Goal: Information Seeking & Learning: Learn about a topic

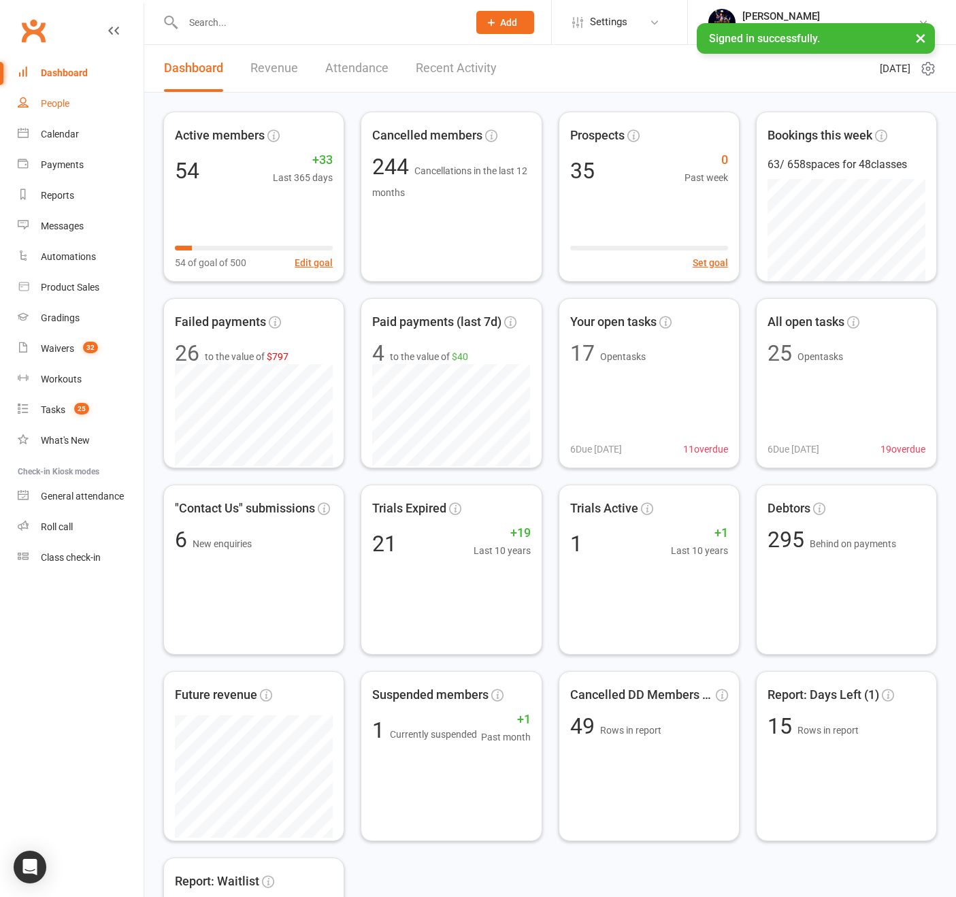
click at [63, 107] on div "People" at bounding box center [55, 103] width 29 height 11
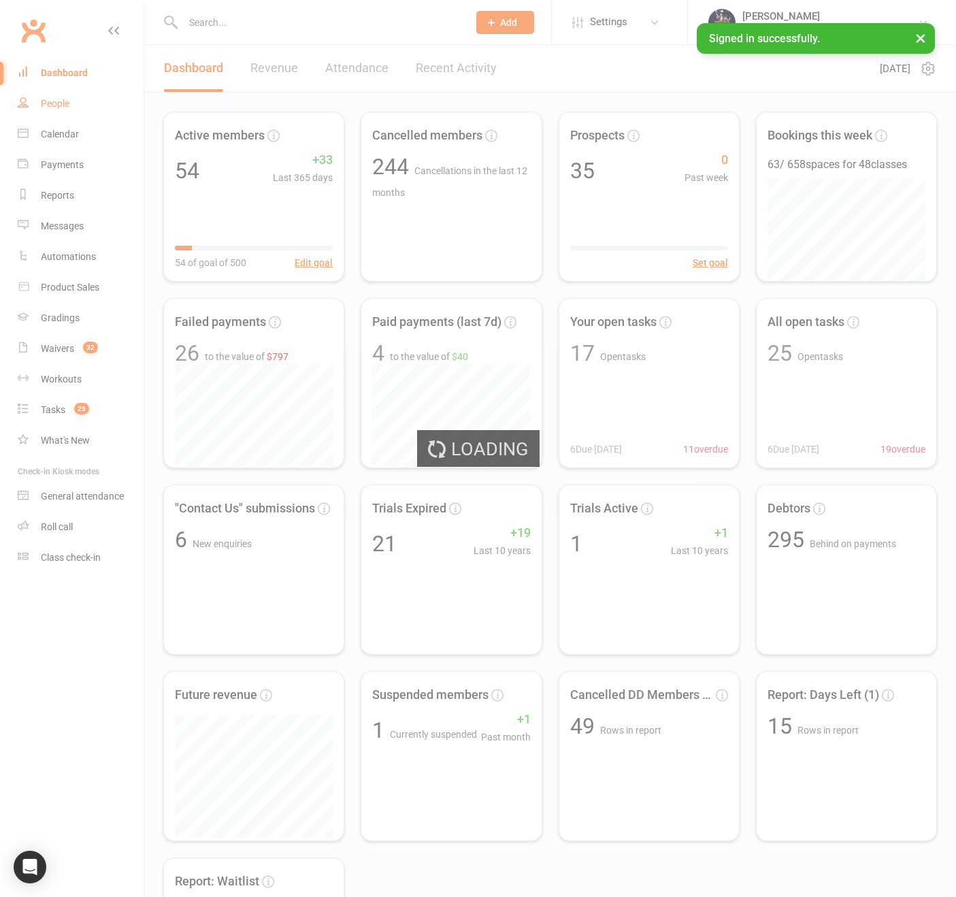
select select "100"
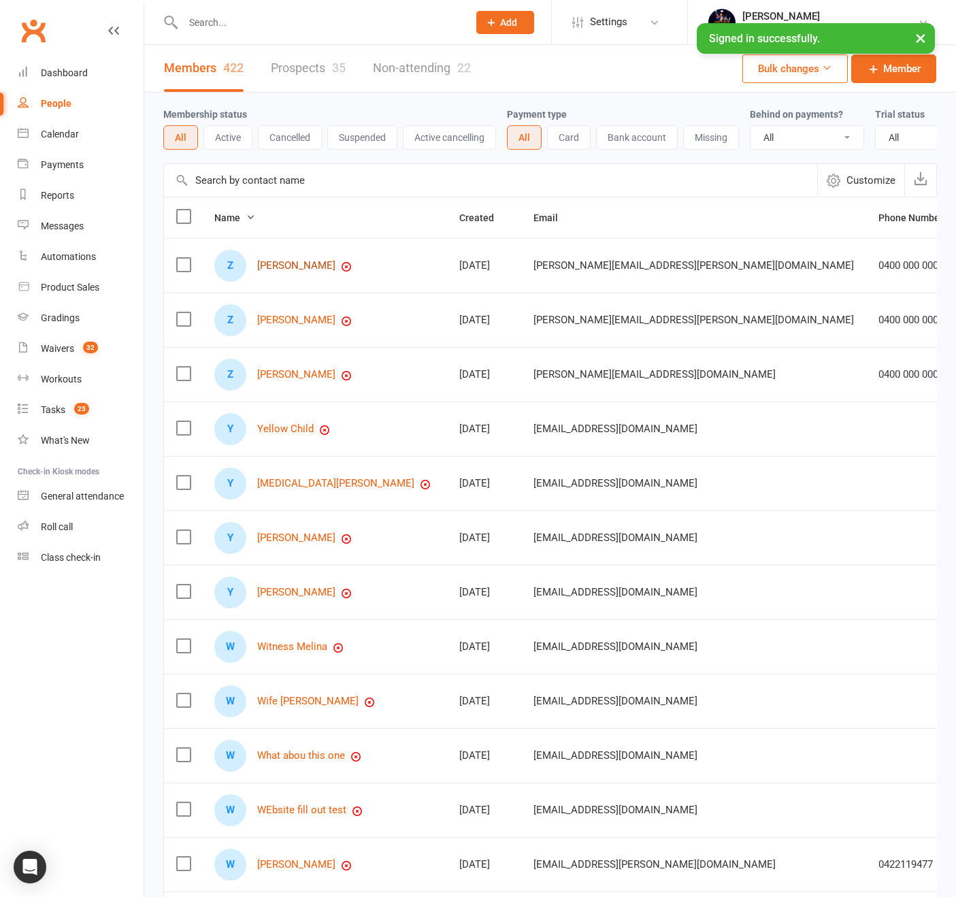
click at [286, 271] on link "[PERSON_NAME]" at bounding box center [296, 266] width 78 height 12
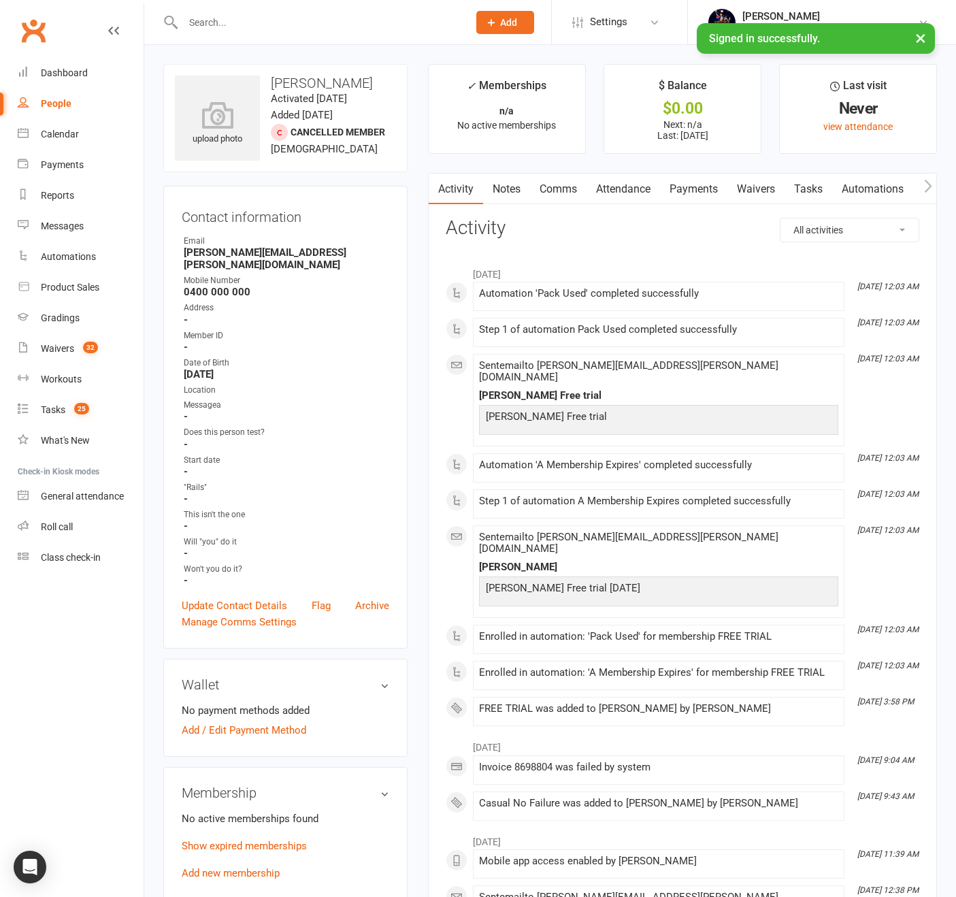
click at [714, 181] on link "Payments" at bounding box center [693, 189] width 67 height 31
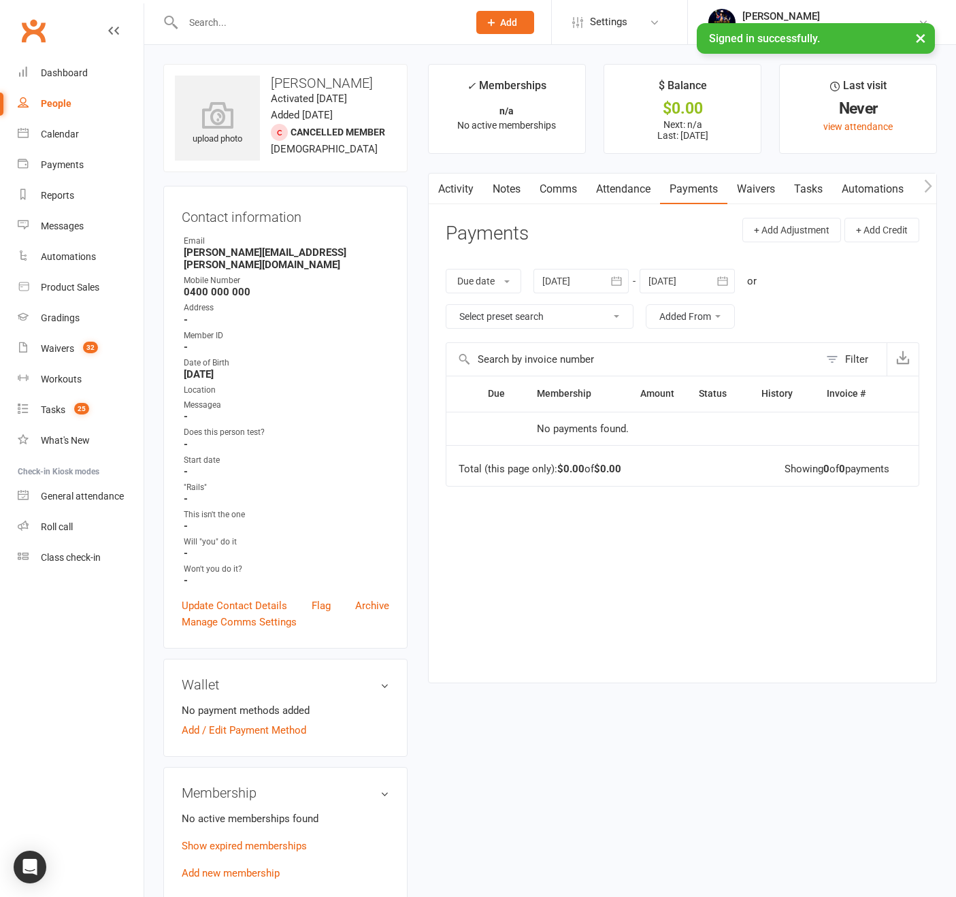
click at [447, 199] on link "Activity" at bounding box center [456, 189] width 54 height 31
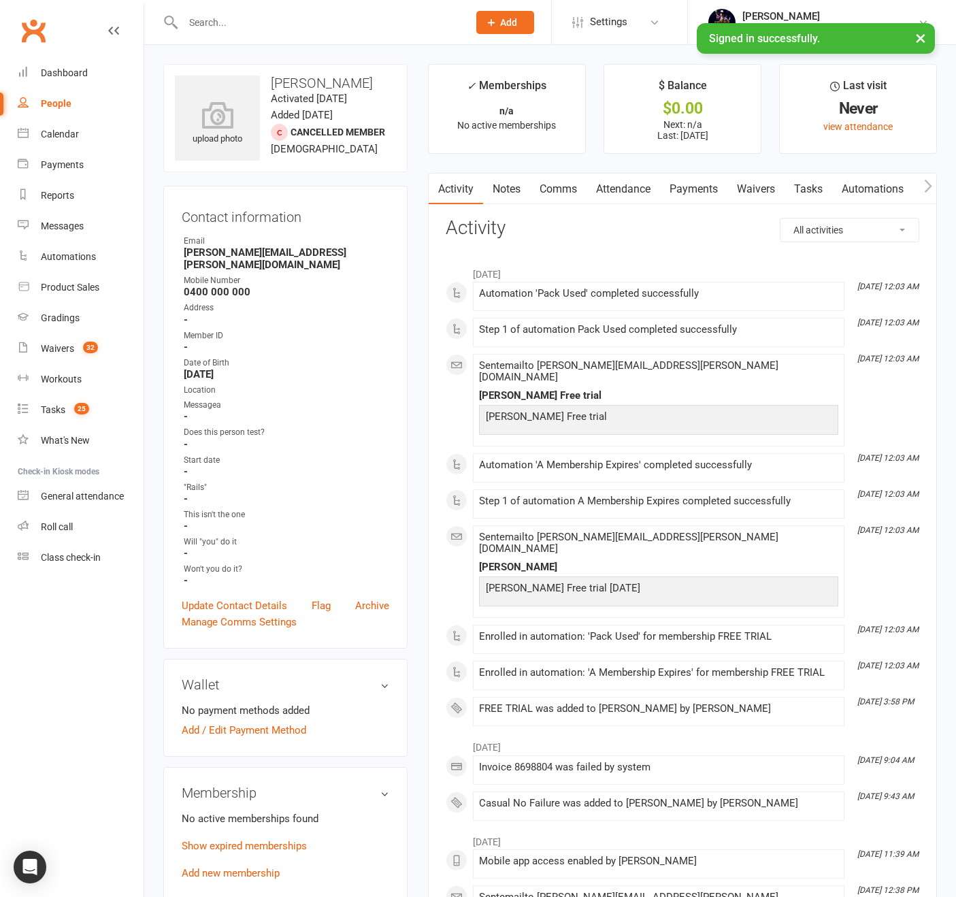
click at [708, 188] on link "Payments" at bounding box center [693, 189] width 67 height 31
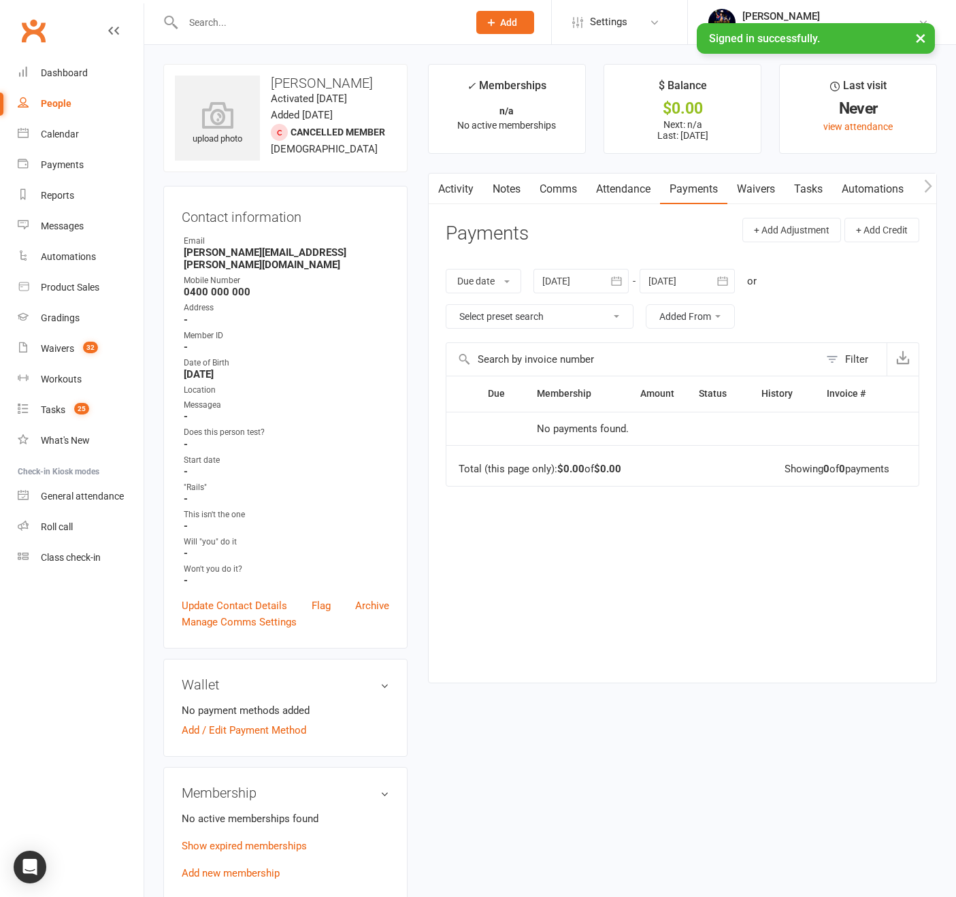
click at [663, 586] on div "Due Contact Membership Amount Status History Invoice # No payments found. Total…" at bounding box center [683, 519] width 474 height 286
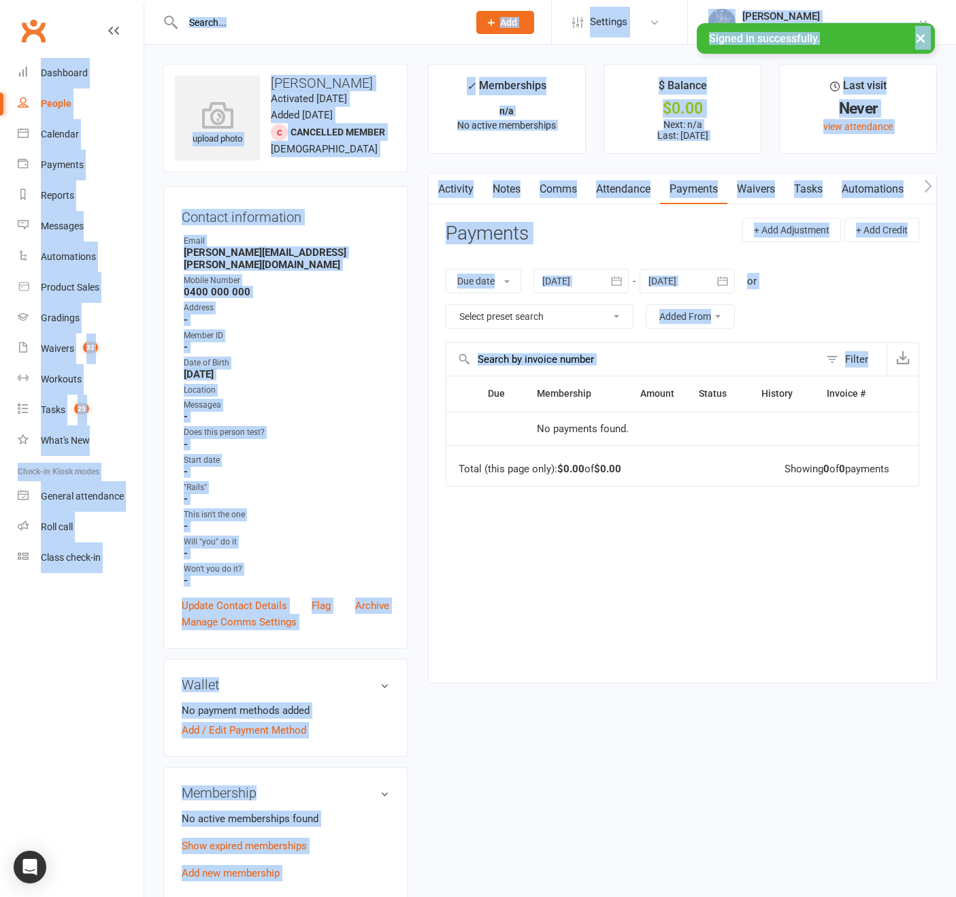
click at [663, 586] on div "Due Contact Membership Amount Status History Invoice # No payments found. Total…" at bounding box center [683, 519] width 474 height 286
drag, startPoint x: 663, startPoint y: 586, endPoint x: 723, endPoint y: 374, distance: 220.1
click at [663, 584] on div "Due Contact Membership Amount Status History Invoice # No payments found. Total…" at bounding box center [683, 519] width 474 height 286
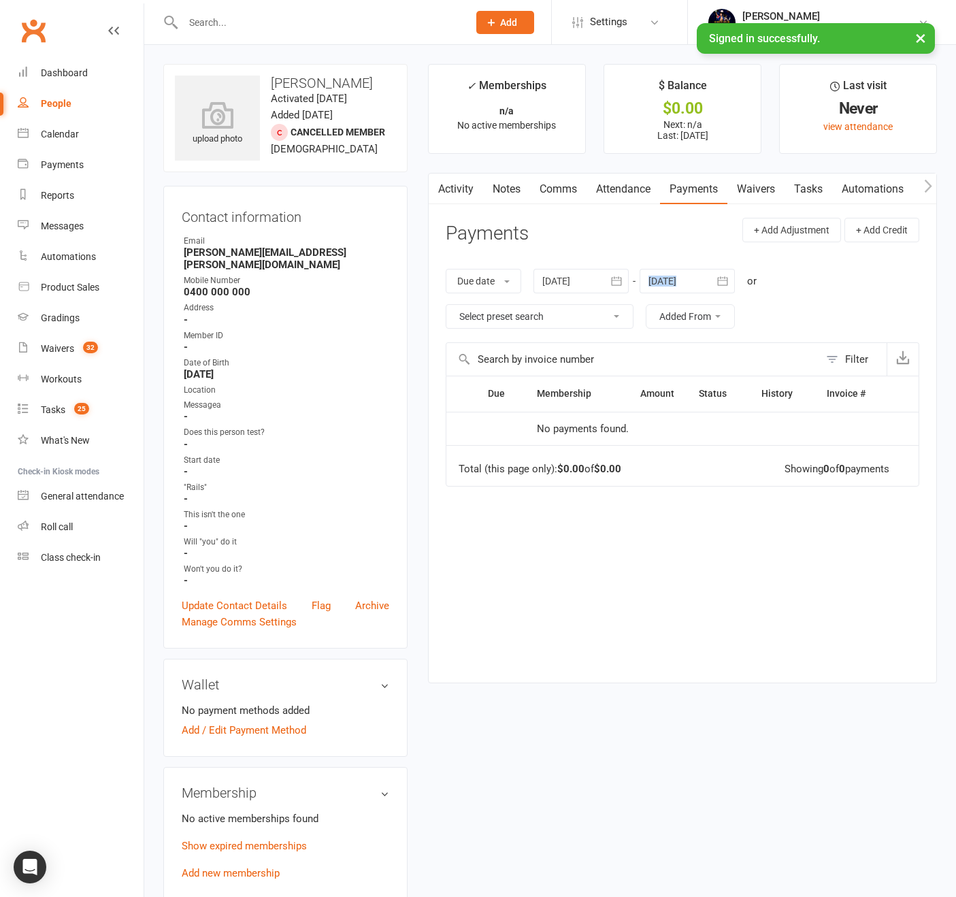
click at [682, 269] on div "Due date Due date Date paid Date failed Date settled [DATE] [DATE] Sun Mon Tue …" at bounding box center [683, 298] width 474 height 87
click at [667, 230] on header "Payments + Add Adjustment + Add Credit" at bounding box center [683, 236] width 474 height 37
click at [676, 704] on div "upload photo [PERSON_NAME] Activated [DATE] Added [DATE] Cancelled member [DEMO…" at bounding box center [550, 879] width 794 height 1630
click at [83, 103] on link "People" at bounding box center [81, 103] width 126 height 31
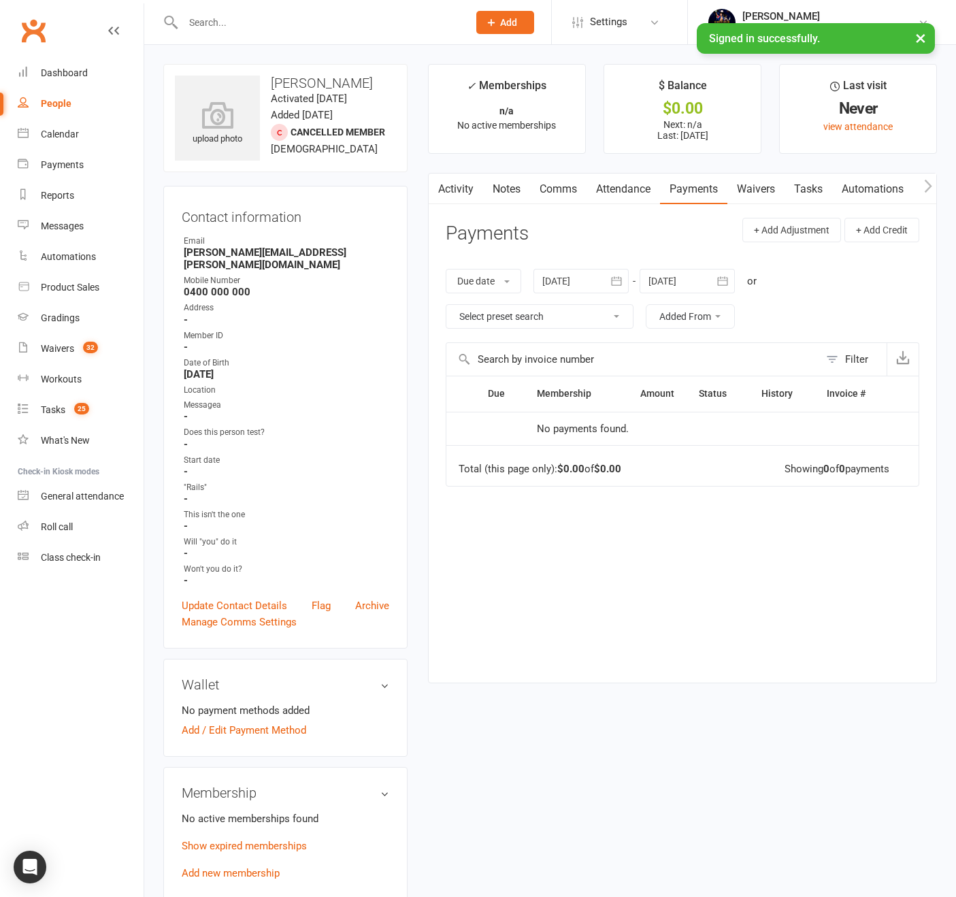
select select "100"
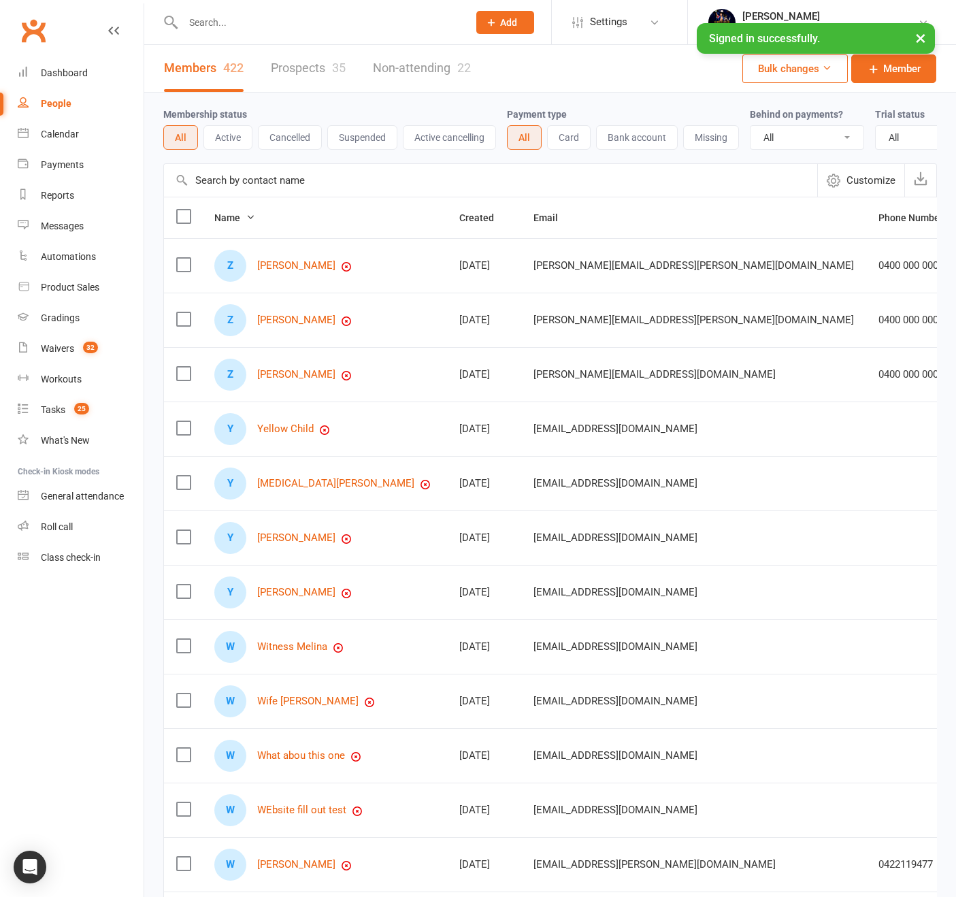
click at [924, 39] on button "×" at bounding box center [920, 37] width 24 height 29
click at [282, 271] on link "[PERSON_NAME]" at bounding box center [296, 266] width 78 height 12
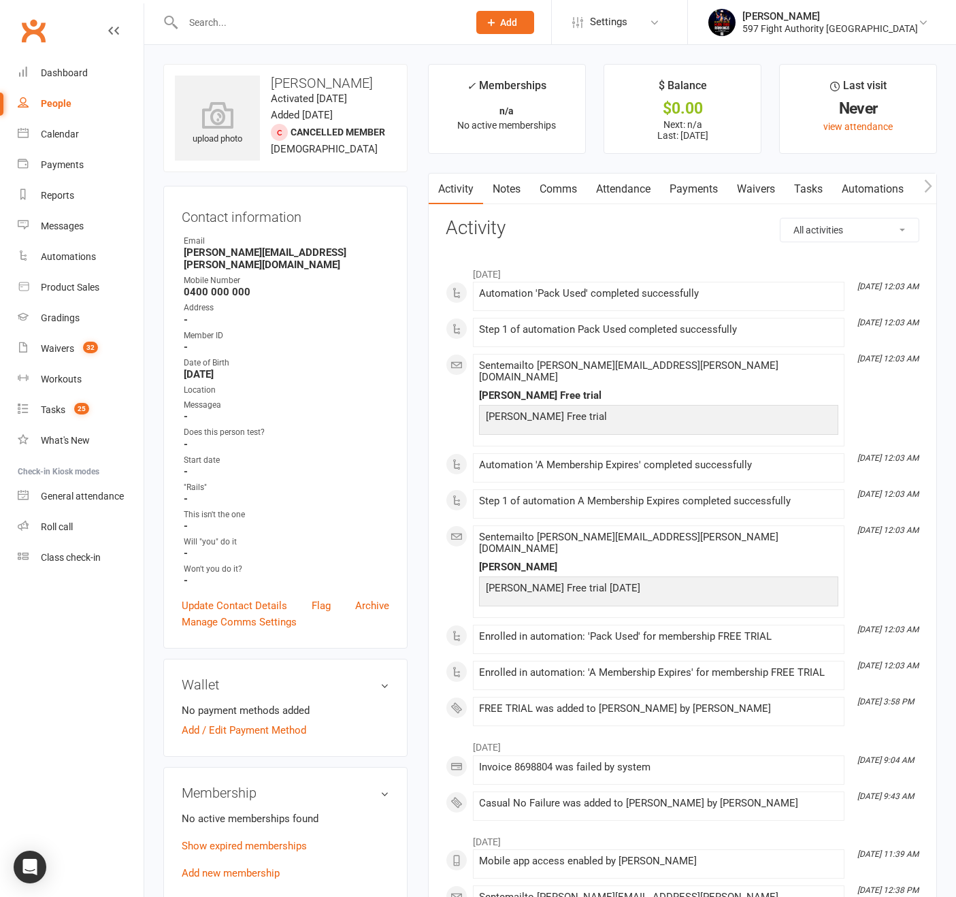
click at [513, 182] on link "Notes" at bounding box center [506, 189] width 47 height 31
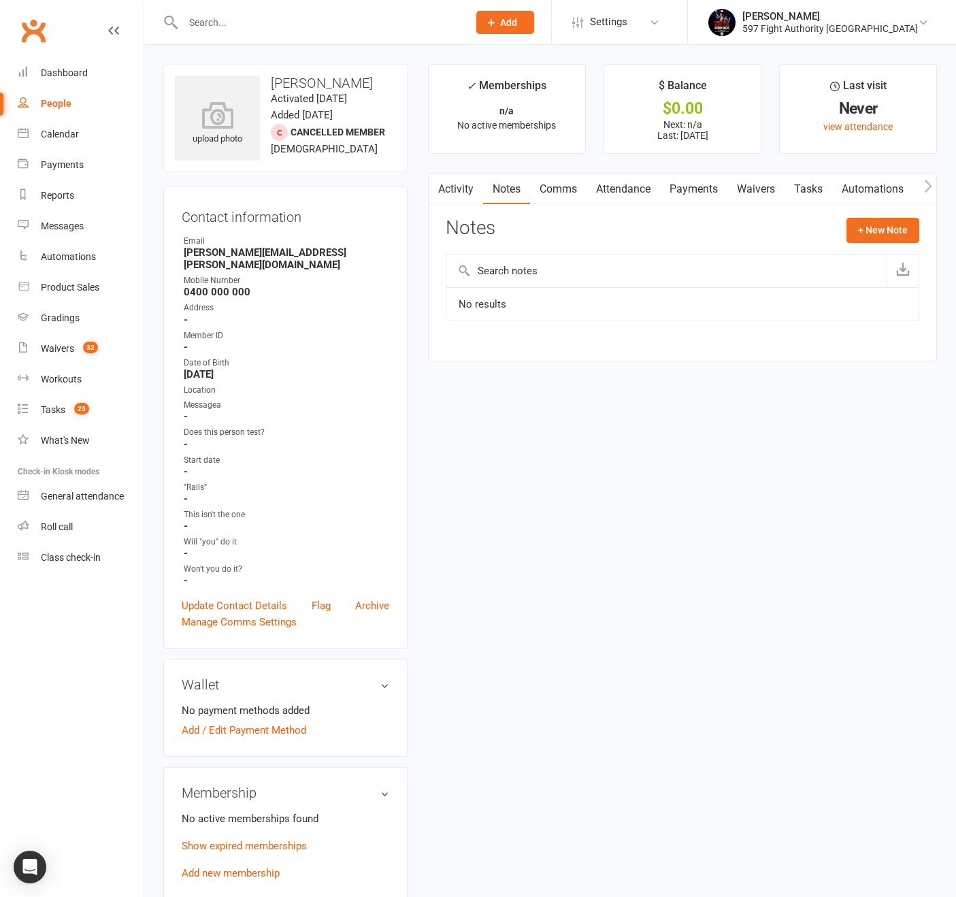
click at [832, 190] on link "Tasks" at bounding box center [809, 189] width 48 height 31
click at [815, 188] on link "Tasks" at bounding box center [809, 189] width 48 height 31
click at [929, 184] on icon "button" at bounding box center [927, 186] width 7 height 13
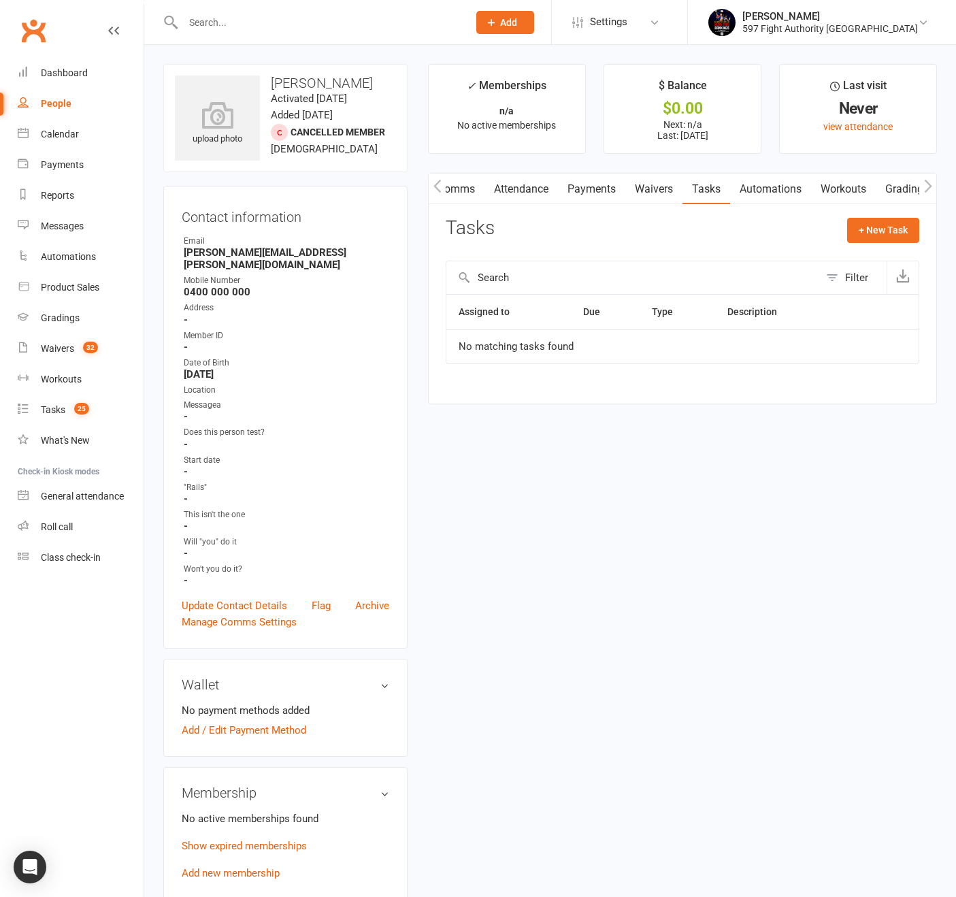
click at [929, 184] on icon "button" at bounding box center [927, 186] width 7 height 13
click at [928, 184] on icon "button" at bounding box center [927, 186] width 7 height 13
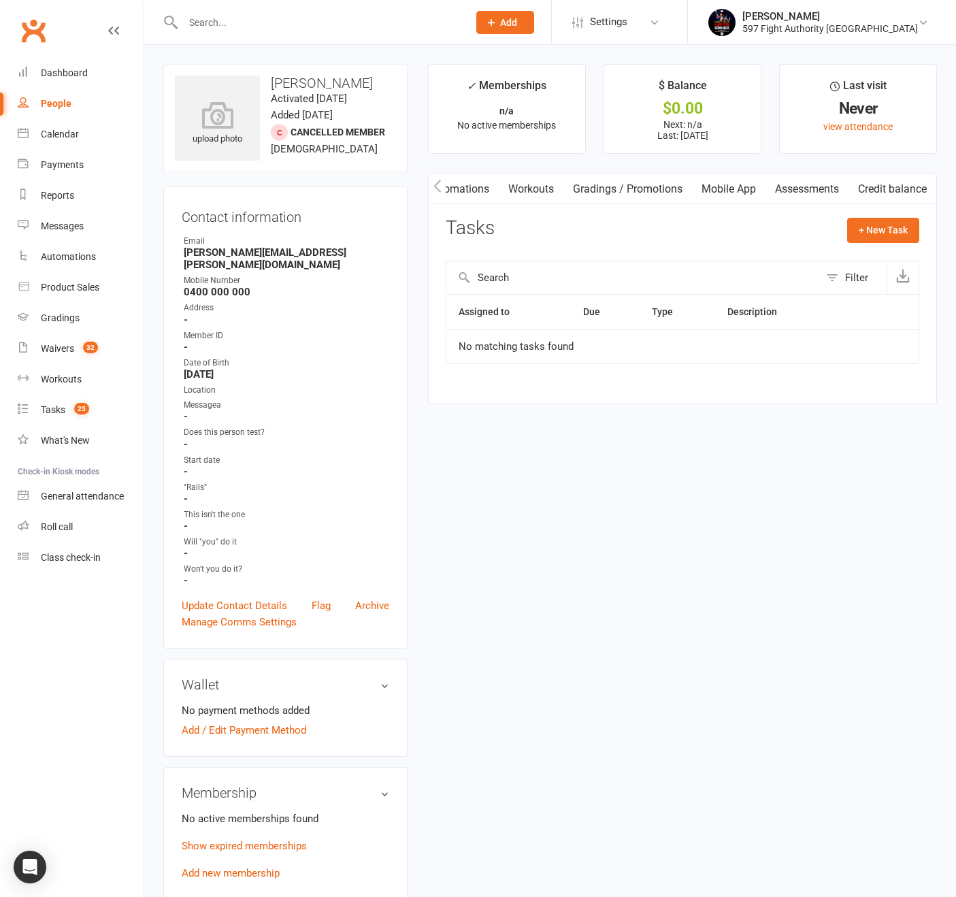
click at [446, 190] on link "Automations" at bounding box center [458, 189] width 81 height 31
click at [437, 191] on icon "button" at bounding box center [437, 186] width 8 height 14
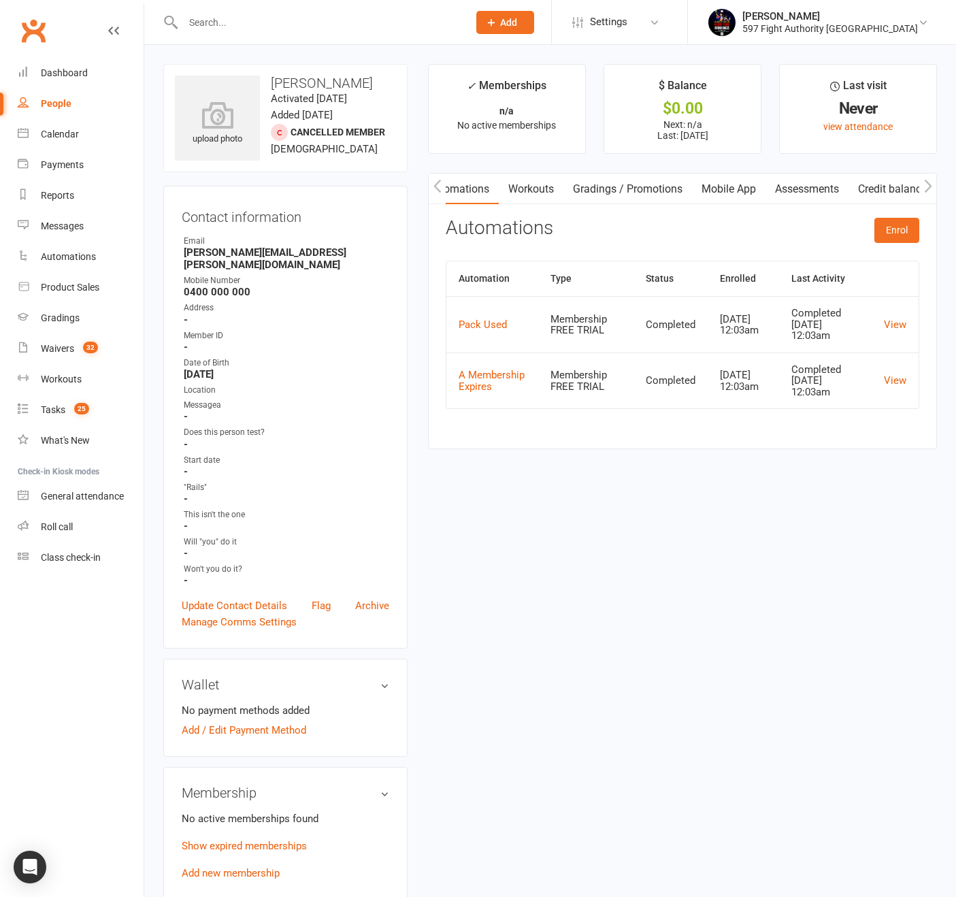
scroll to position [0, 320]
click at [437, 191] on icon "button" at bounding box center [437, 186] width 8 height 14
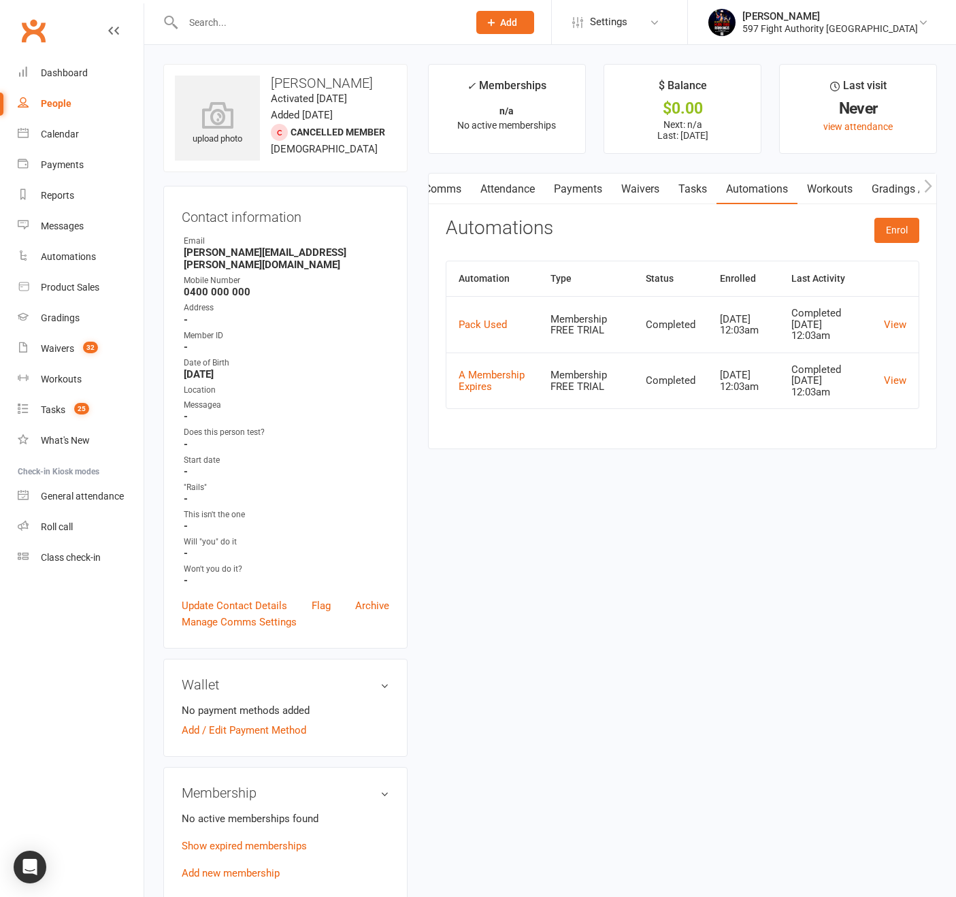
scroll to position [0, 0]
click at [437, 191] on icon "button" at bounding box center [437, 186] width 8 height 14
click at [444, 190] on button "button" at bounding box center [437, 189] width 17 height 31
click at [448, 189] on link "Activity" at bounding box center [448, 189] width 54 height 31
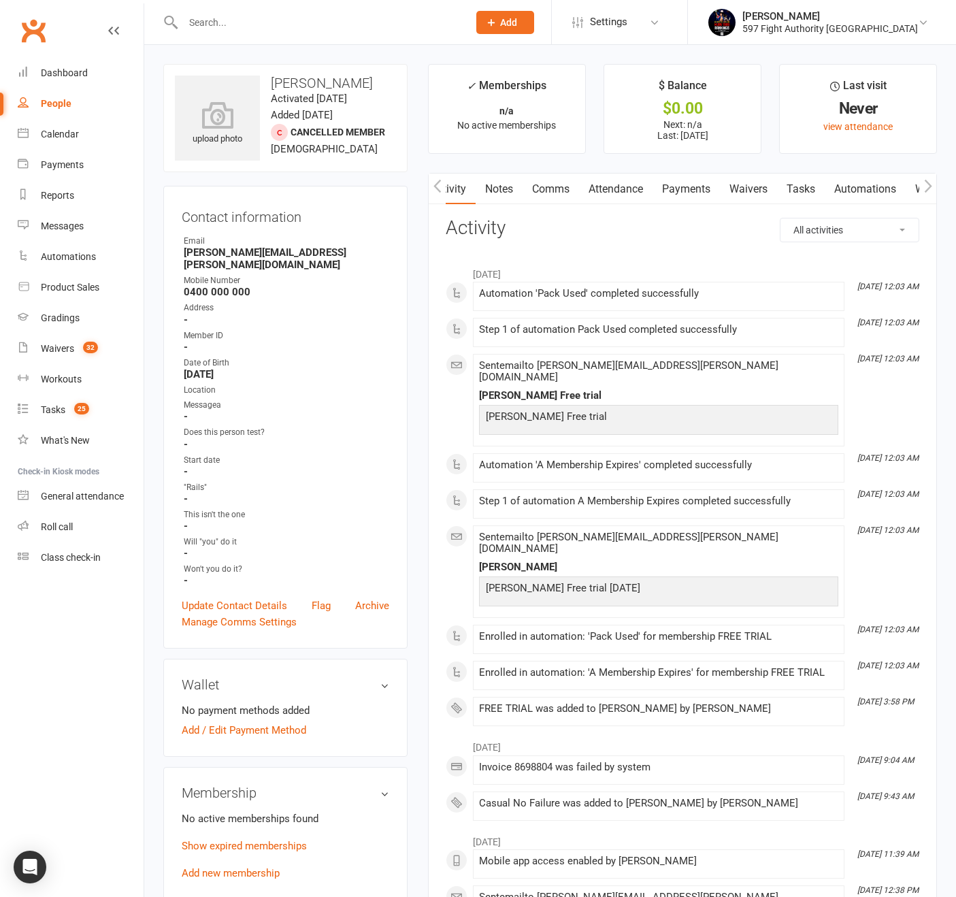
click at [451, 189] on link "Activity" at bounding box center [448, 189] width 54 height 31
click at [442, 191] on button "button" at bounding box center [437, 189] width 17 height 31
click at [437, 190] on icon "button" at bounding box center [436, 186] width 7 height 13
click at [439, 190] on icon "button" at bounding box center [436, 186] width 7 height 13
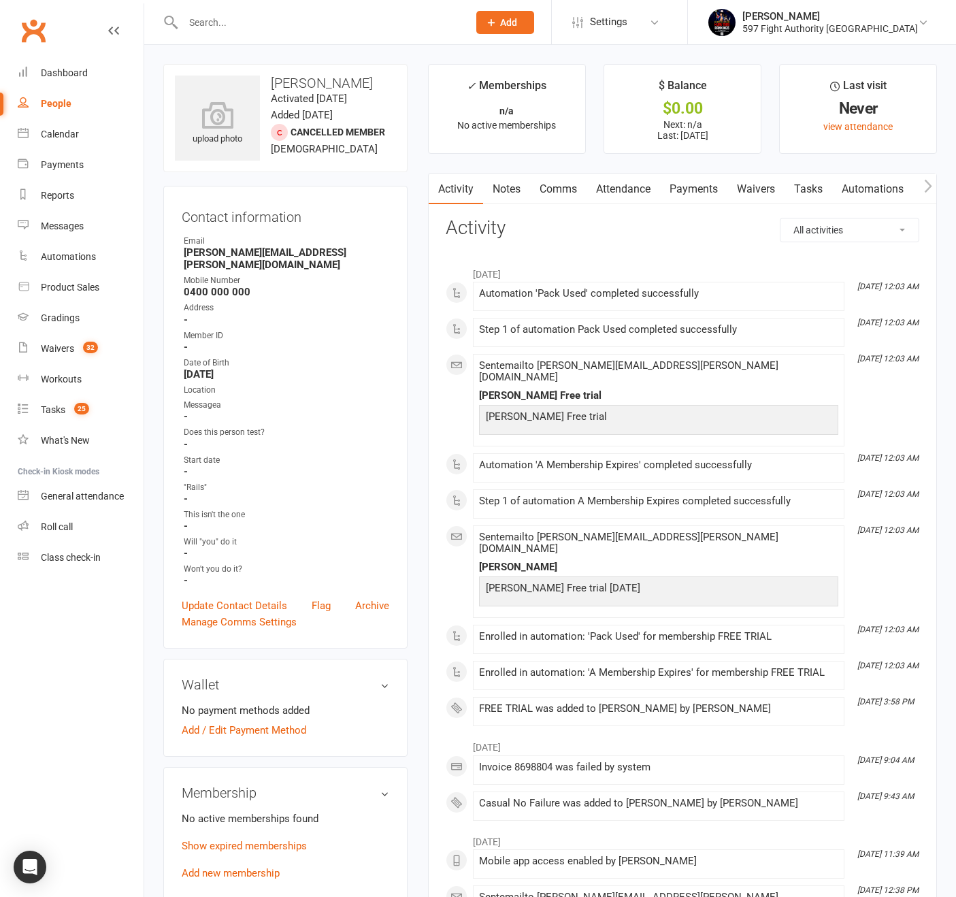
click at [776, 249] on div "All activities Bookings / Attendances Communications Notes Failed SMSes Grading…" at bounding box center [683, 738] width 474 height 1040
click at [408, 419] on div "upload photo [PERSON_NAME] Activated [DATE] Added [DATE] Cancelled member [DEMO…" at bounding box center [285, 879] width 265 height 1630
click at [411, 316] on div "upload photo [PERSON_NAME] Activated [DATE] Added [DATE] Cancelled member [DEMO…" at bounding box center [285, 879] width 265 height 1630
click at [384, 677] on h3 "Wallet" at bounding box center [286, 684] width 208 height 15
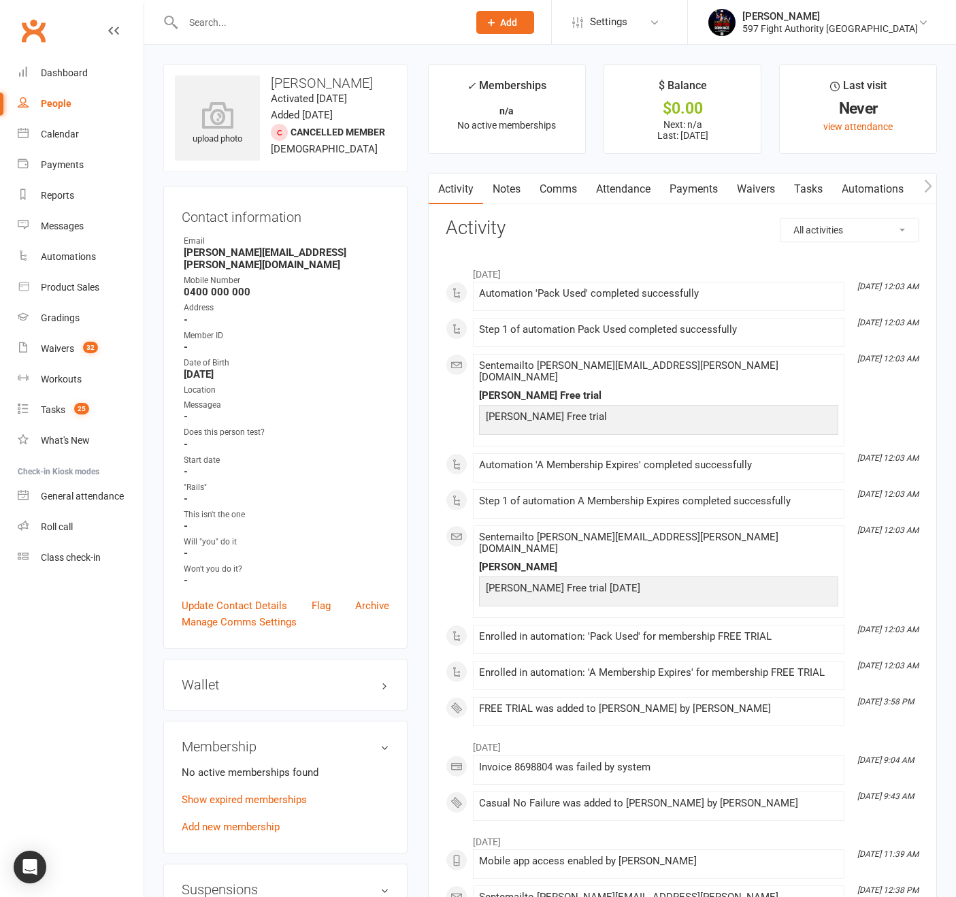
click at [384, 677] on h3 "Wallet" at bounding box center [286, 684] width 208 height 15
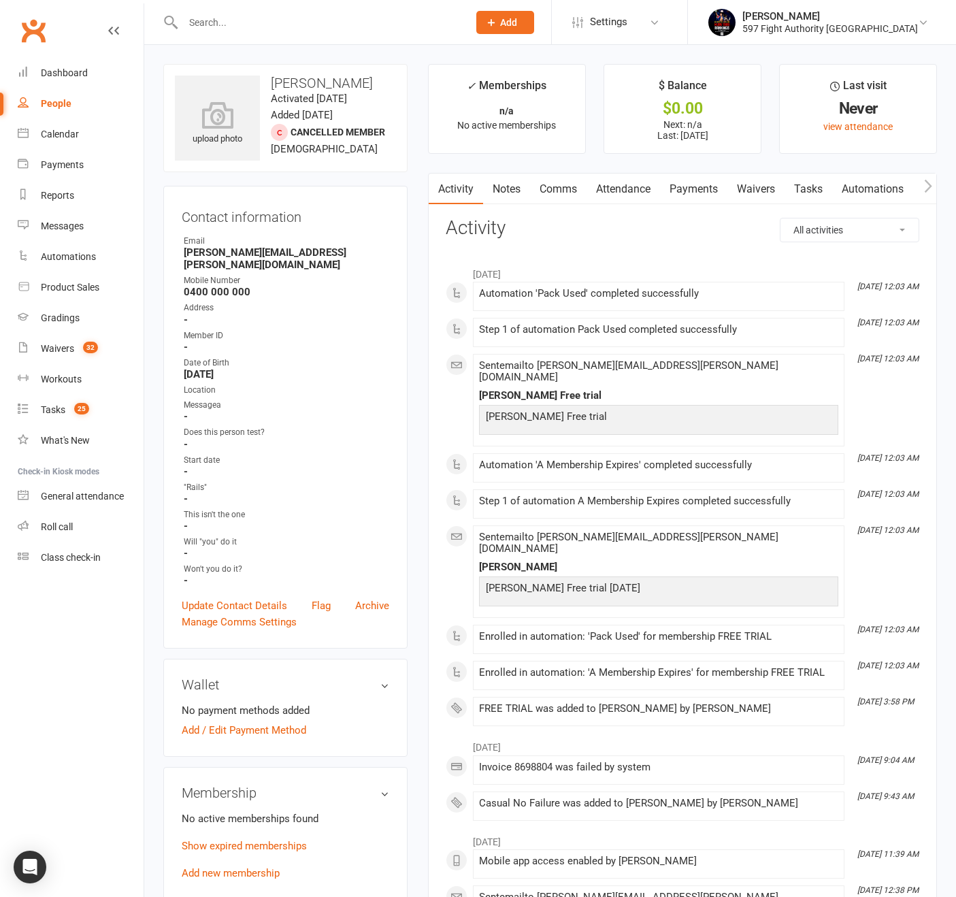
click at [384, 677] on h3 "Wallet" at bounding box center [286, 684] width 208 height 15
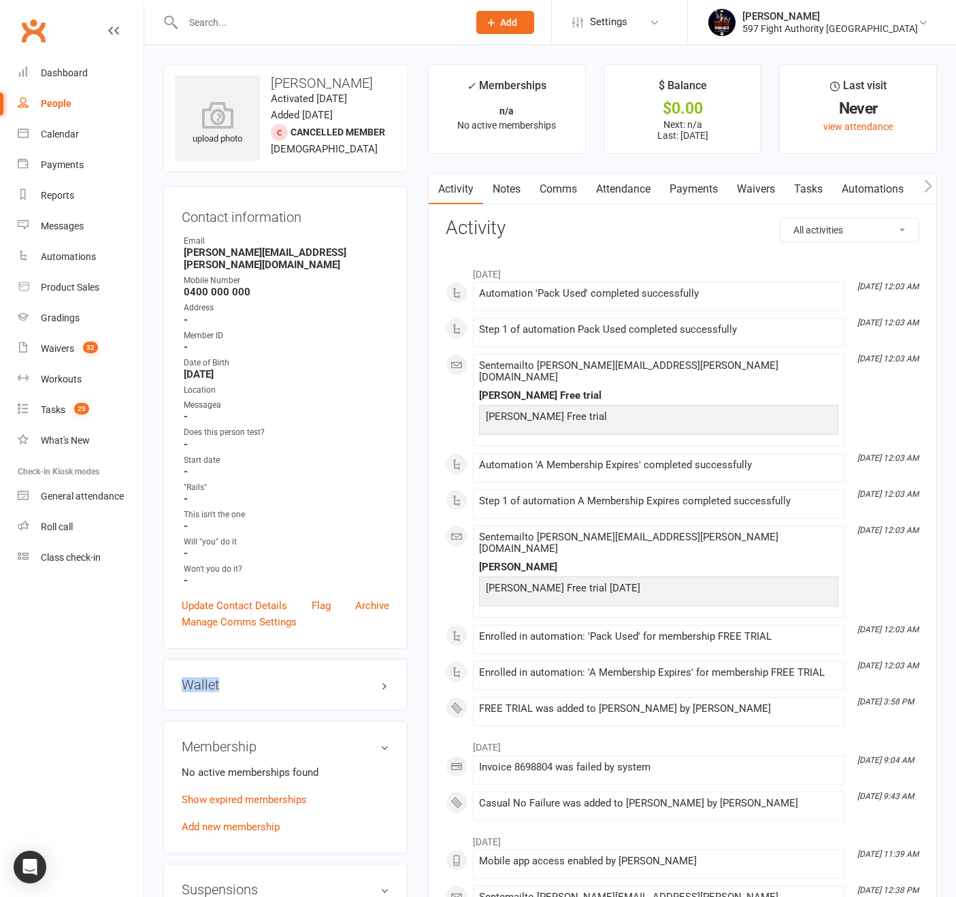
click at [384, 677] on h3 "Wallet" at bounding box center [286, 684] width 208 height 15
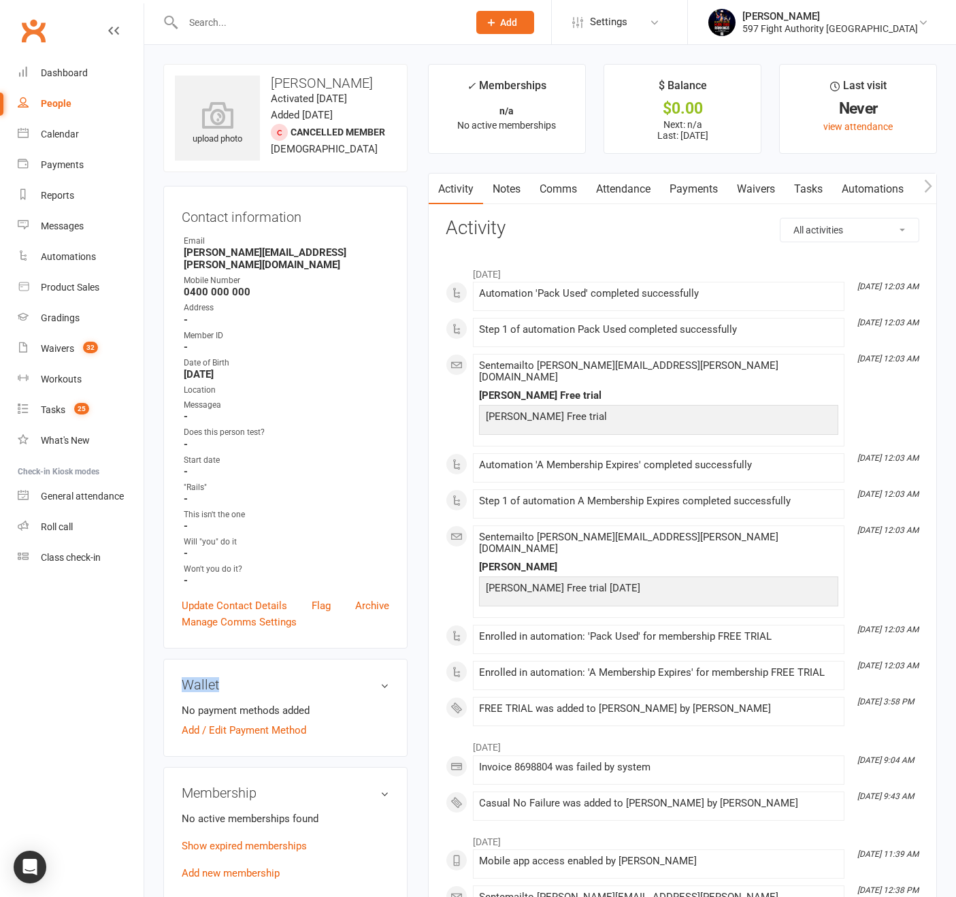
click at [512, 185] on link "Notes" at bounding box center [506, 189] width 47 height 31
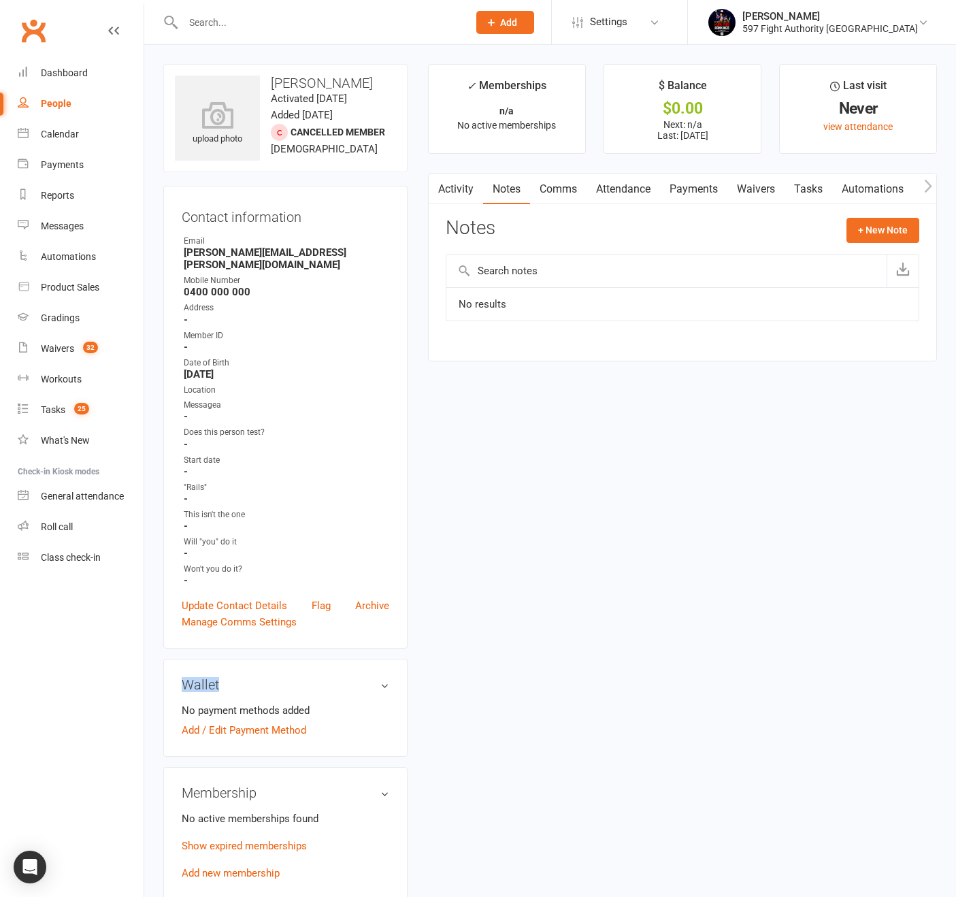
click at [573, 189] on link "Comms" at bounding box center [558, 189] width 56 height 31
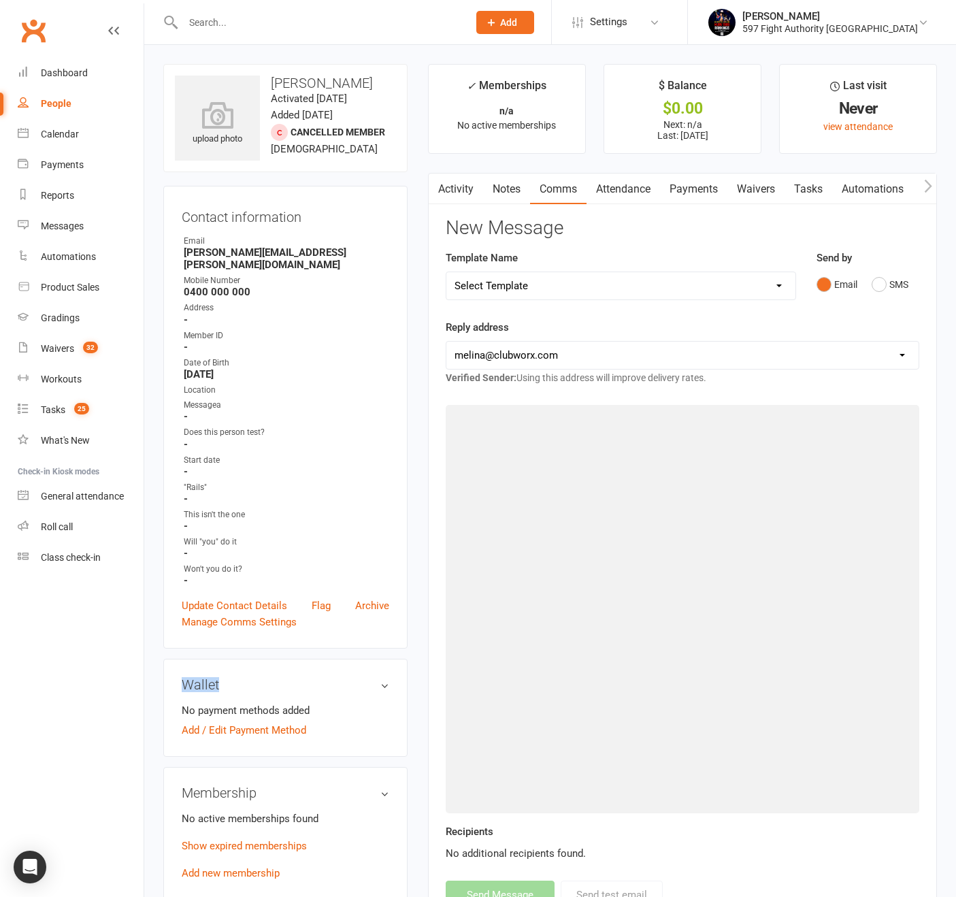
click at [463, 195] on link "Activity" at bounding box center [456, 189] width 54 height 31
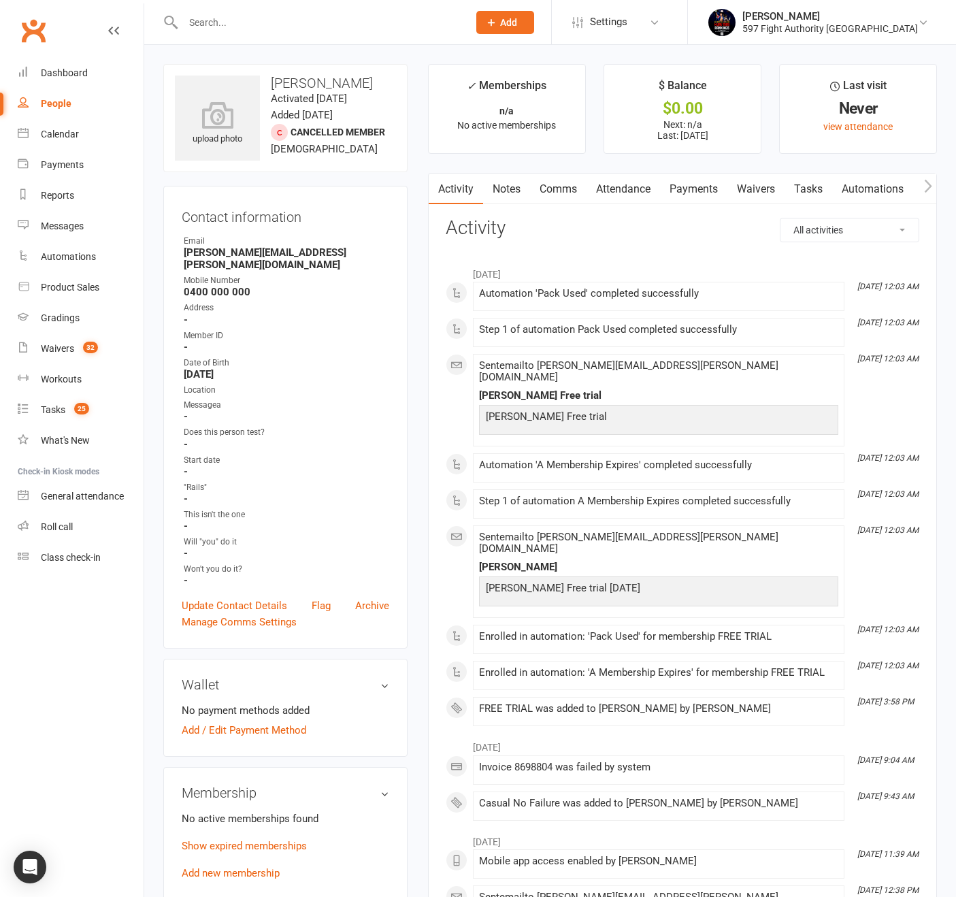
click at [671, 310] on li "[DATE] 12:03 AM Automation 'Pack Used' completed successfully" at bounding box center [659, 296] width 372 height 29
click at [693, 327] on div "Step 1 of automation Pack Used completed successfully" at bounding box center [658, 330] width 359 height 12
click at [689, 326] on div "Step 1 of automation Pack Used completed successfully" at bounding box center [658, 330] width 359 height 12
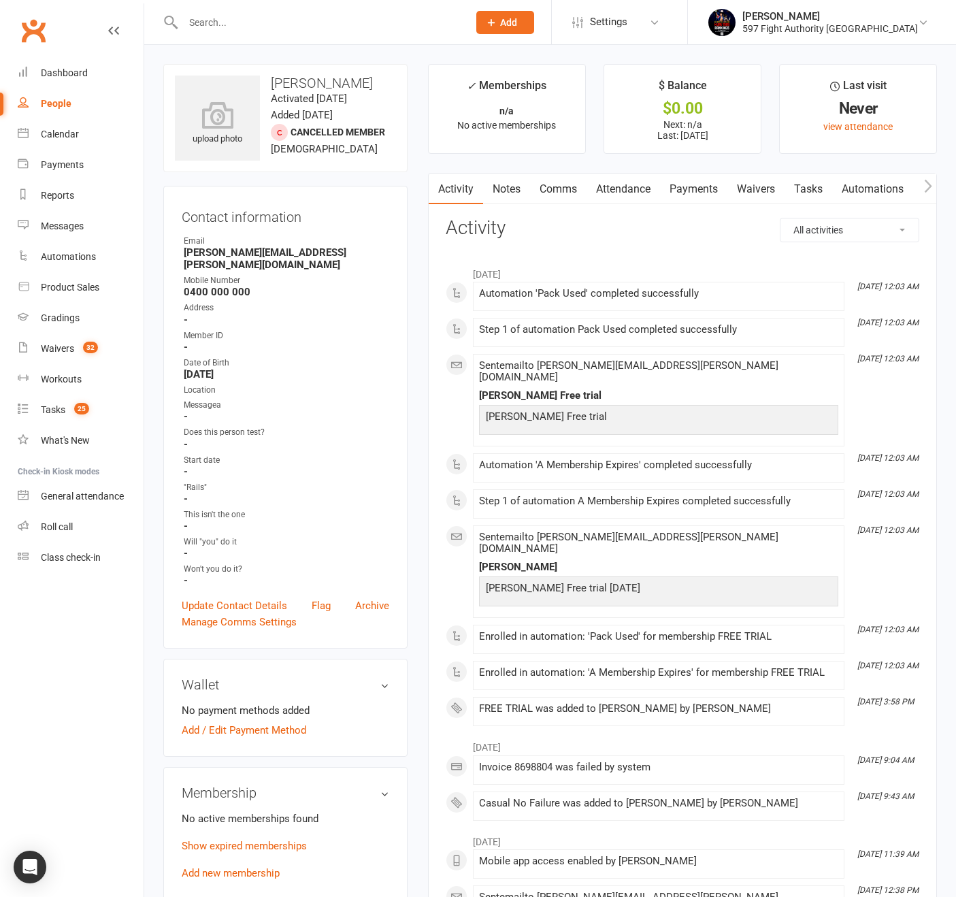
click at [552, 303] on div "Automation 'Pack Used' completed successfully" at bounding box center [658, 296] width 359 height 17
click at [552, 302] on div "Automation 'Pack Used' completed successfully" at bounding box center [658, 296] width 359 height 17
click at [553, 302] on div "Automation 'Pack Used' completed successfully" at bounding box center [658, 296] width 359 height 17
click at [297, 80] on h3 "[PERSON_NAME]" at bounding box center [285, 83] width 221 height 15
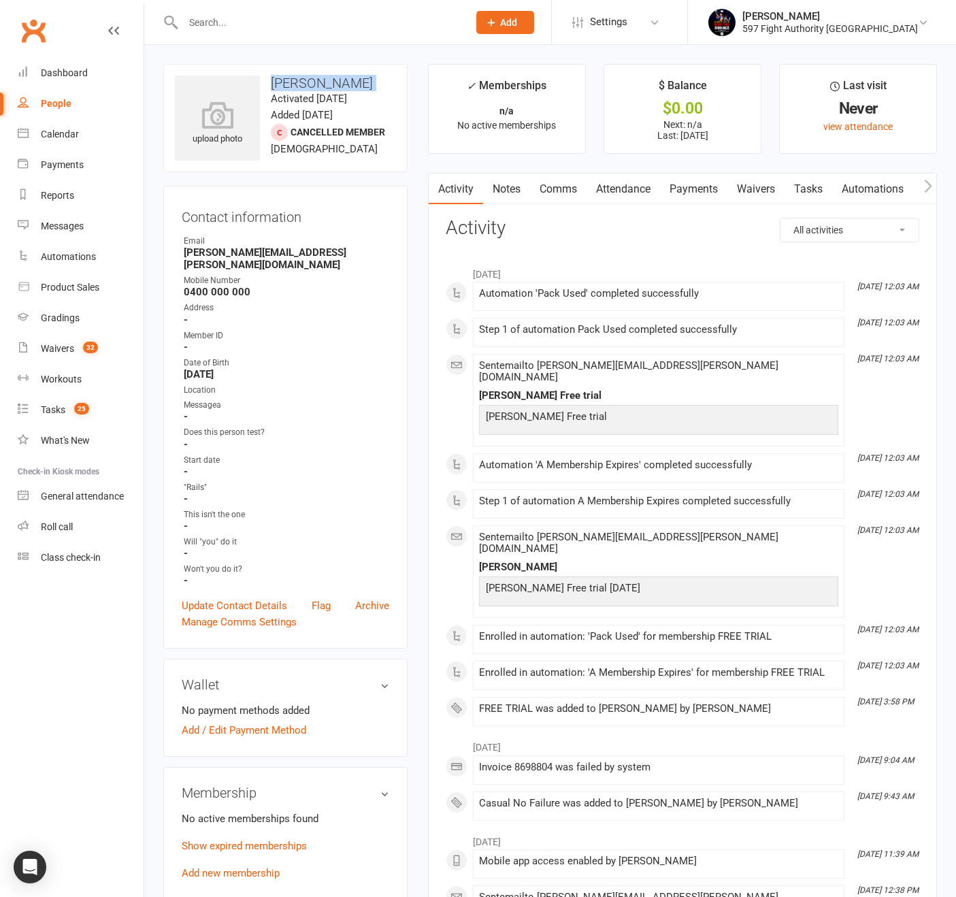
click at [297, 79] on h3 "[PERSON_NAME]" at bounding box center [285, 83] width 221 height 15
click at [359, 91] on div "upload photo [PERSON_NAME] Activated [DATE] Added [DATE] Cancelled member [DEMO…" at bounding box center [285, 118] width 244 height 108
click at [333, 114] on time "Added [DATE]" at bounding box center [302, 115] width 62 height 12
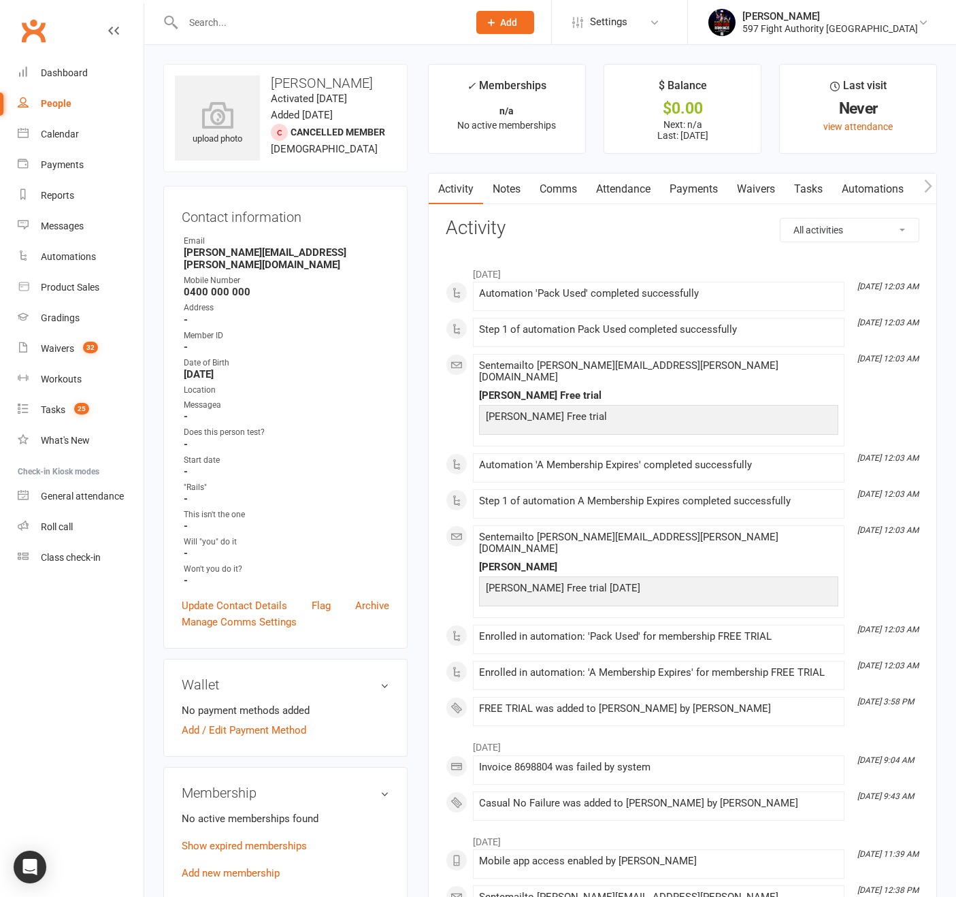
click at [333, 114] on time "Added [DATE]" at bounding box center [302, 115] width 62 height 12
click at [299, 141] on div "upload photo [PERSON_NAME] Activated [DATE] Added [DATE] Cancelled member [DEMO…" at bounding box center [285, 118] width 244 height 108
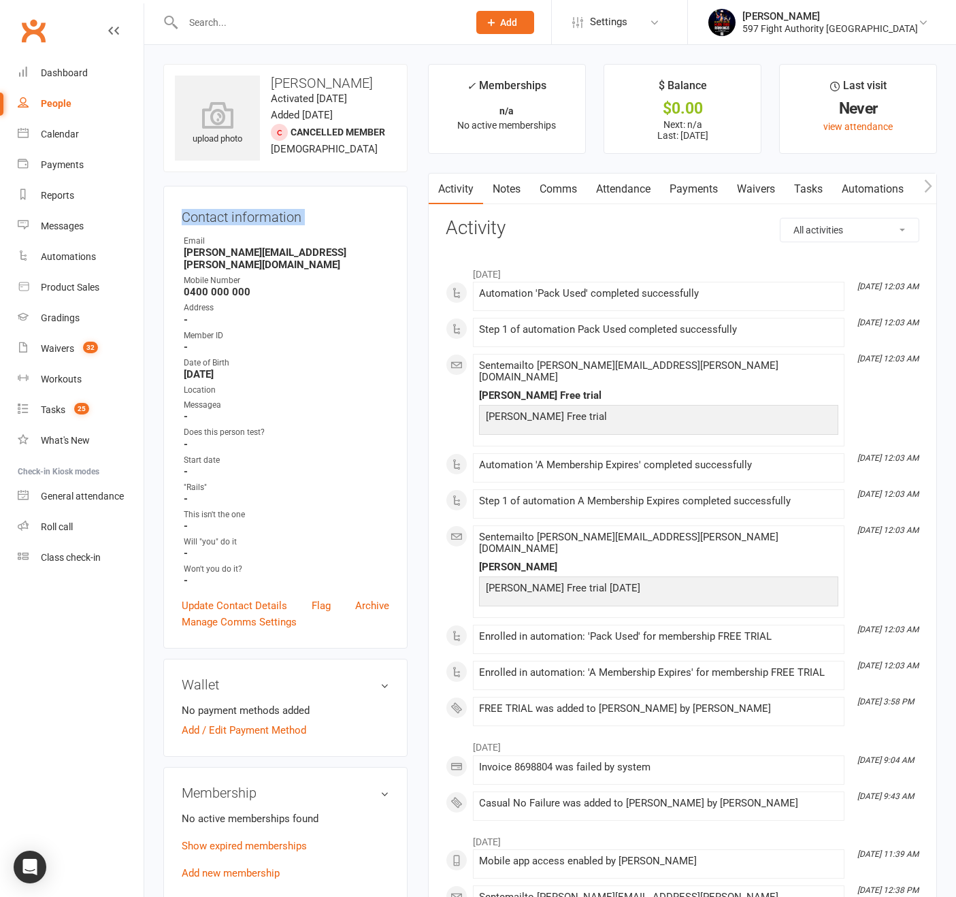
click at [340, 198] on div "Contact information Owner Email [PERSON_NAME][EMAIL_ADDRESS][PERSON_NAME][DOMAI…" at bounding box center [285, 417] width 244 height 463
click at [212, 180] on contact-information "upload photo [PERSON_NAME] Activated [DATE] Added [DATE] Cancelled member [DEMO…" at bounding box center [285, 356] width 244 height 584
